Goal: Go to known website: Access a specific website the user already knows

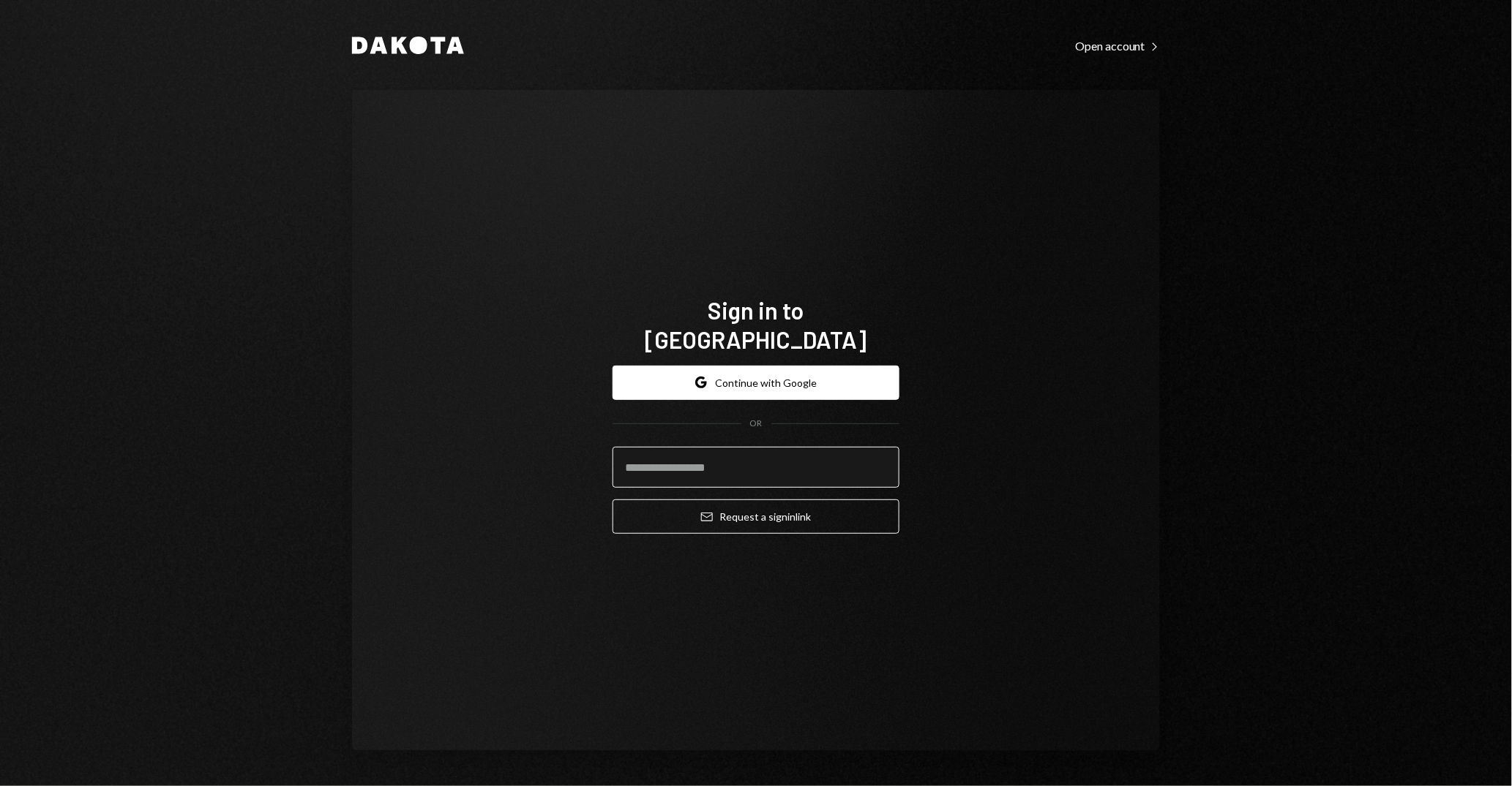
click at [760, 447] on input "email" at bounding box center [756, 467] width 287 height 41
type input "**********"
click at [613, 499] on button "Email Request a sign in link" at bounding box center [756, 516] width 287 height 34
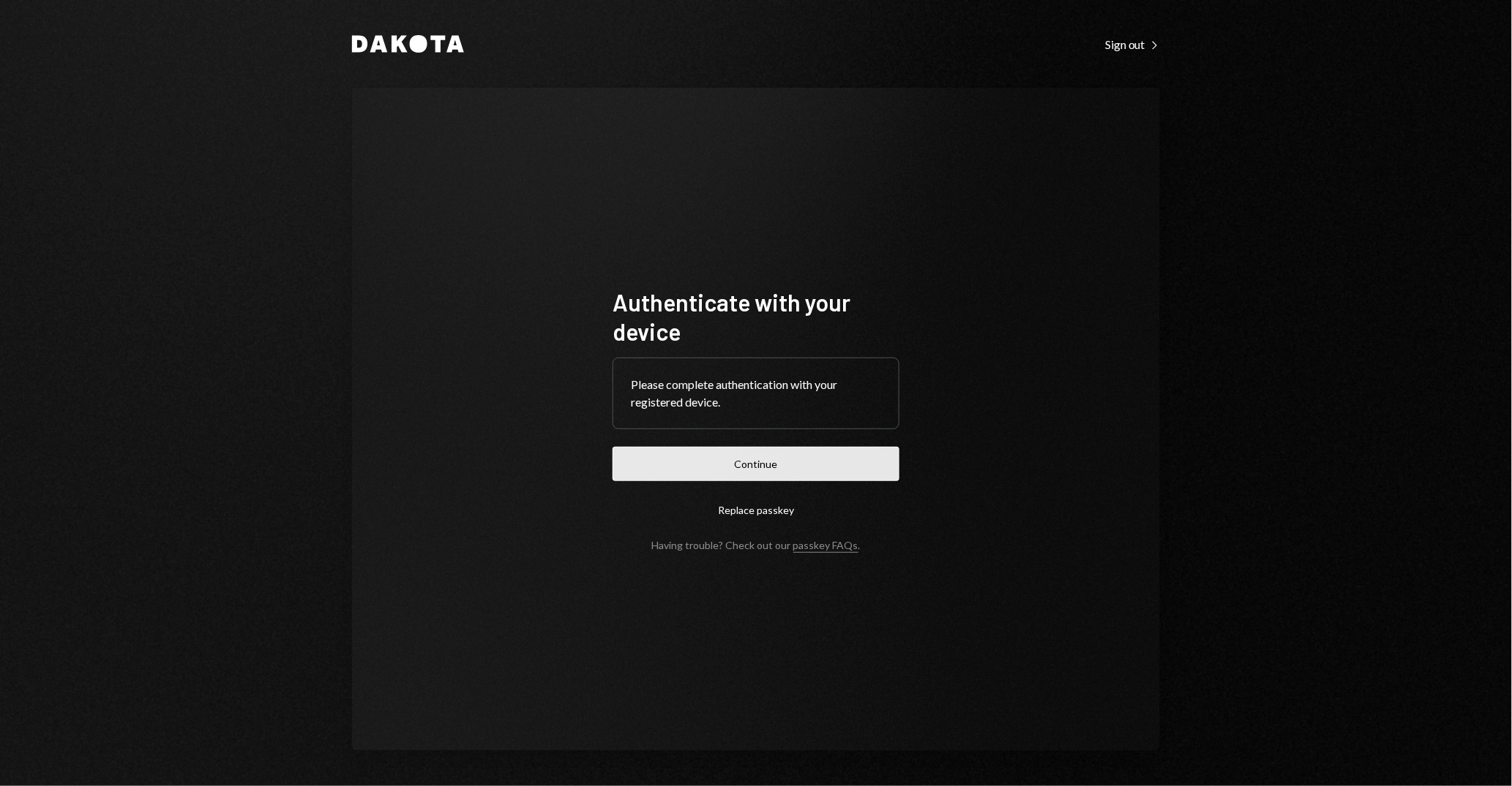
click at [805, 466] on button "Continue" at bounding box center [756, 464] width 287 height 34
